Goal: Information Seeking & Learning: Understand process/instructions

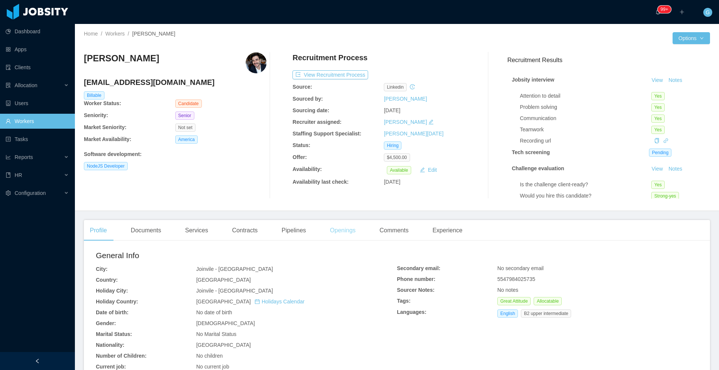
click at [335, 236] on div "Openings" at bounding box center [343, 230] width 38 height 21
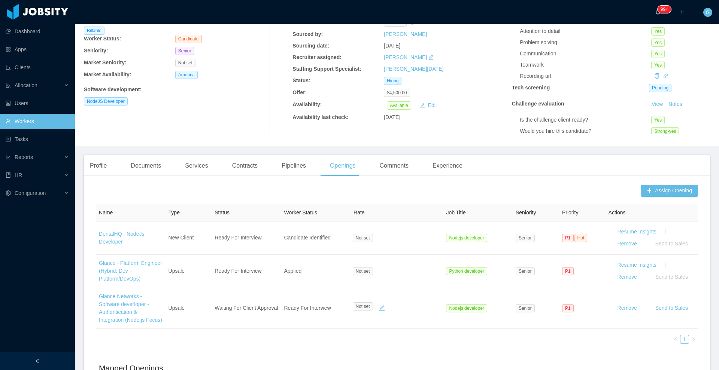
scroll to position [67, 0]
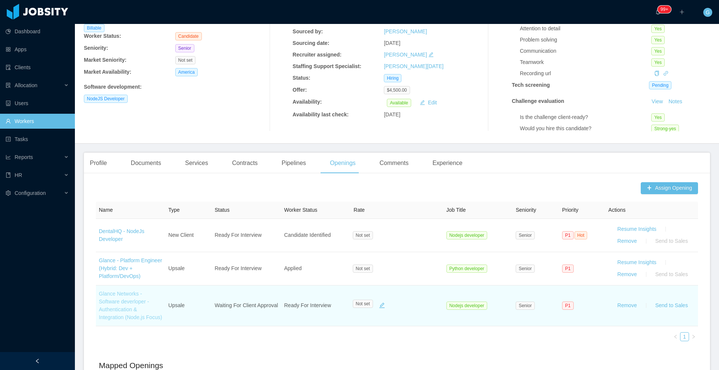
click at [116, 317] on link "Glance Networks - Software deverloper - Authentication & Integration (Node.js F…" at bounding box center [130, 306] width 63 height 30
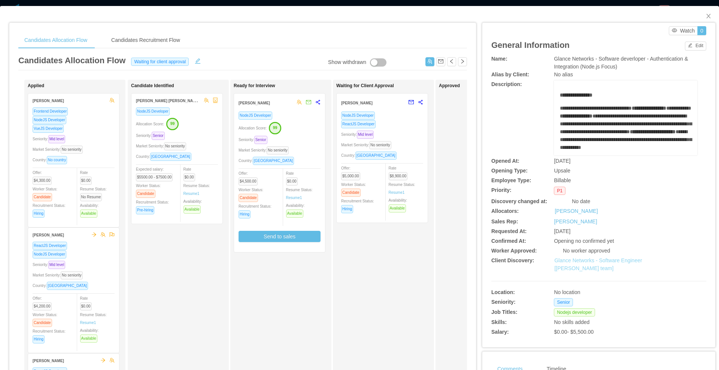
click at [583, 266] on link "Glance Networks - Software Engineer [Andre Todman's team]" at bounding box center [598, 265] width 88 height 14
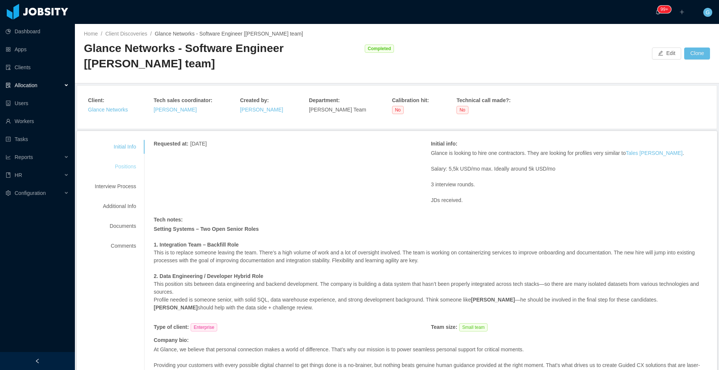
drag, startPoint x: 129, startPoint y: 176, endPoint x: 130, endPoint y: 171, distance: 5.3
click at [130, 171] on div "Initial Info Positions Interview Process Additional Info Documents Comments" at bounding box center [115, 196] width 59 height 113
click at [130, 171] on div "Positions" at bounding box center [115, 167] width 59 height 14
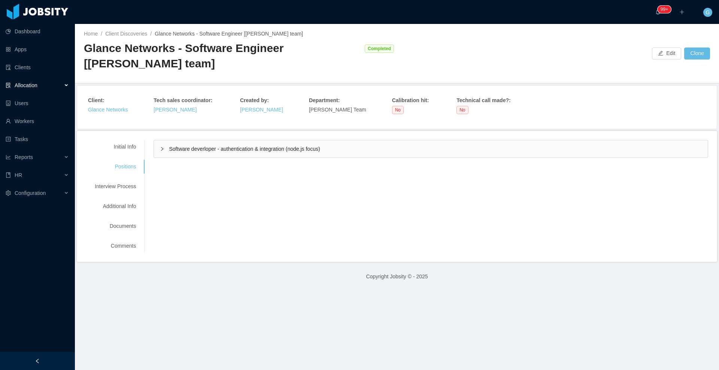
click at [204, 144] on div "Software deverloper - authentication & integration (node.js focus)" at bounding box center [431, 148] width 554 height 17
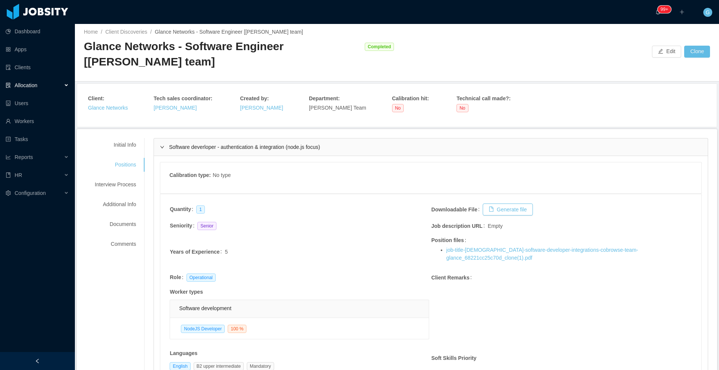
scroll to position [1, 0]
click at [112, 180] on div "Interview Process" at bounding box center [115, 186] width 59 height 14
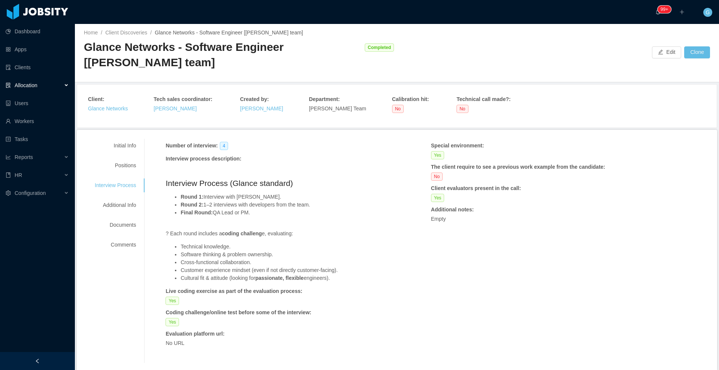
click at [376, 220] on li "Final Round: QA Lead or PM." at bounding box center [283, 217] width 206 height 16
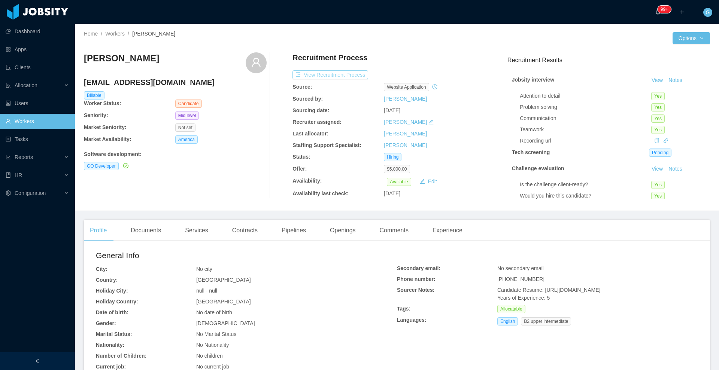
click at [338, 76] on button "View Recruitment Process" at bounding box center [330, 74] width 76 height 9
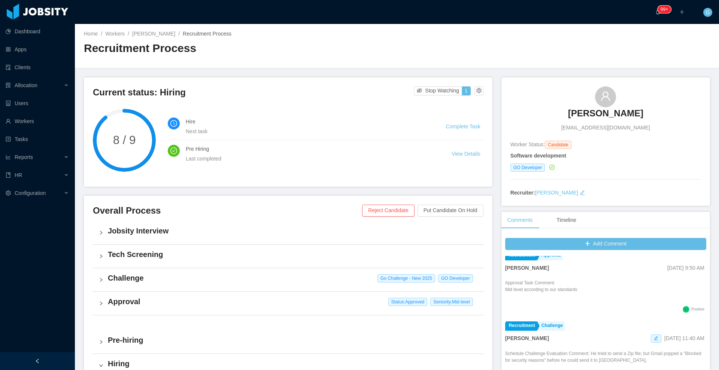
click at [582, 119] on link "Ronald Rodriguez" at bounding box center [605, 115] width 75 height 16
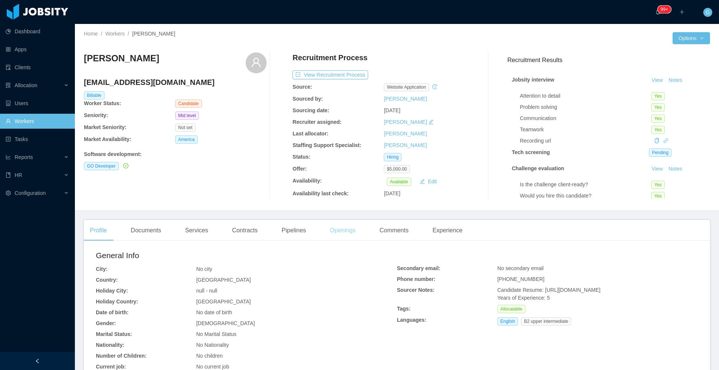
click at [353, 236] on div "Openings" at bounding box center [343, 230] width 38 height 21
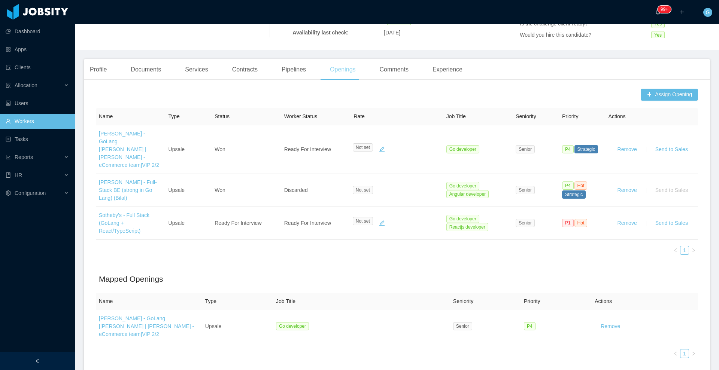
scroll to position [168, 0]
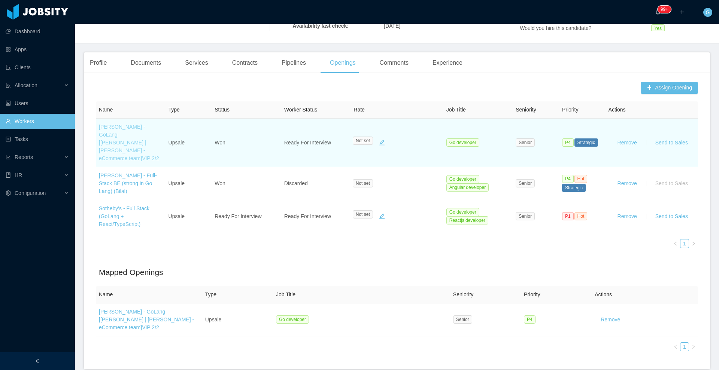
click at [127, 137] on link "[PERSON_NAME] - GoLang [[PERSON_NAME] | [PERSON_NAME] - eCommerce team]VIP 2/2" at bounding box center [129, 142] width 60 height 37
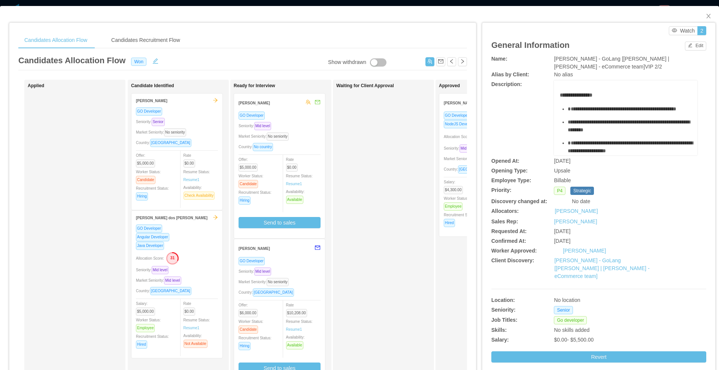
click at [310, 116] on div "GO Developer" at bounding box center [279, 115] width 82 height 9
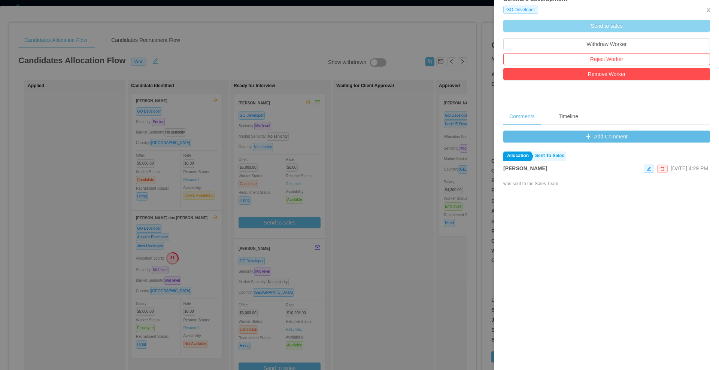
scroll to position [235, 0]
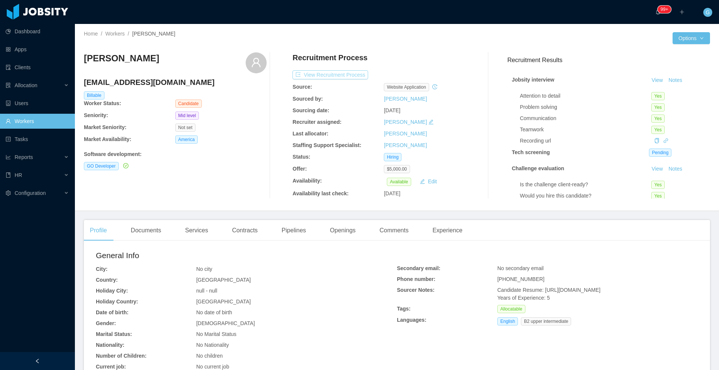
click at [334, 74] on button "View Recruitment Process" at bounding box center [330, 74] width 76 height 9
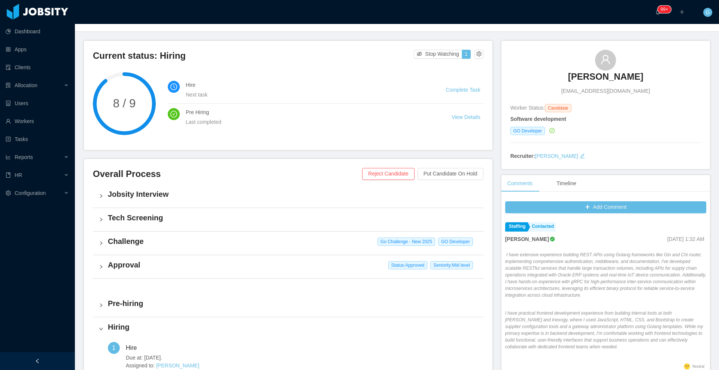
scroll to position [37, 0]
click at [311, 240] on h4 "Challenge" at bounding box center [292, 240] width 369 height 10
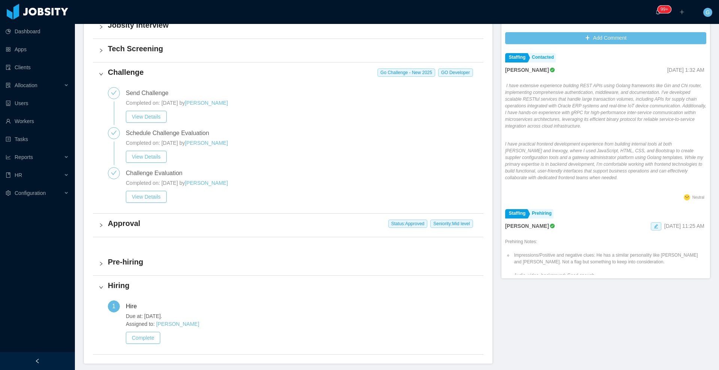
scroll to position [208, 0]
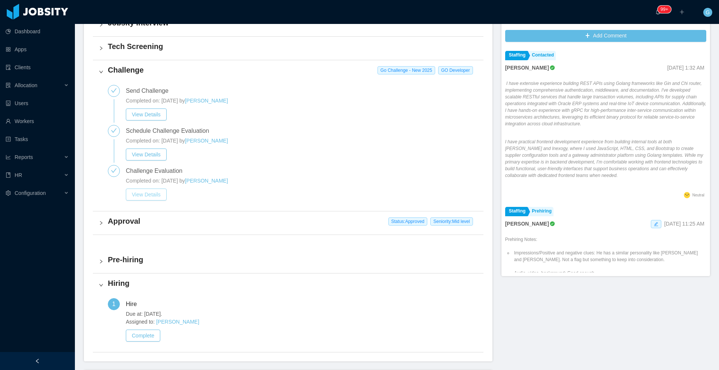
click at [152, 195] on button "View Details" at bounding box center [146, 195] width 41 height 12
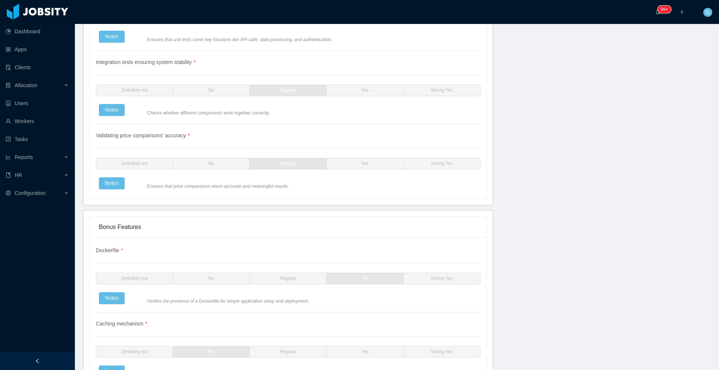
scroll to position [1556, 0]
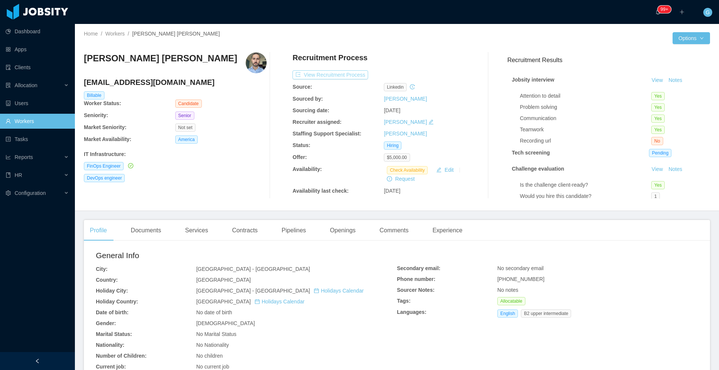
click at [352, 73] on button "View Recruitment Process" at bounding box center [330, 74] width 76 height 9
